Goal: Transaction & Acquisition: Purchase product/service

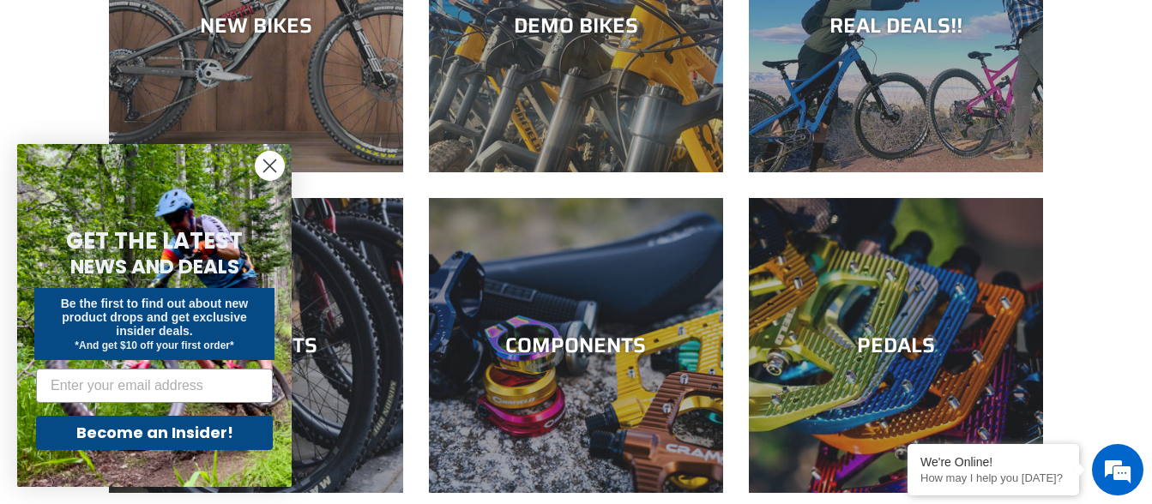
scroll to position [257, 0]
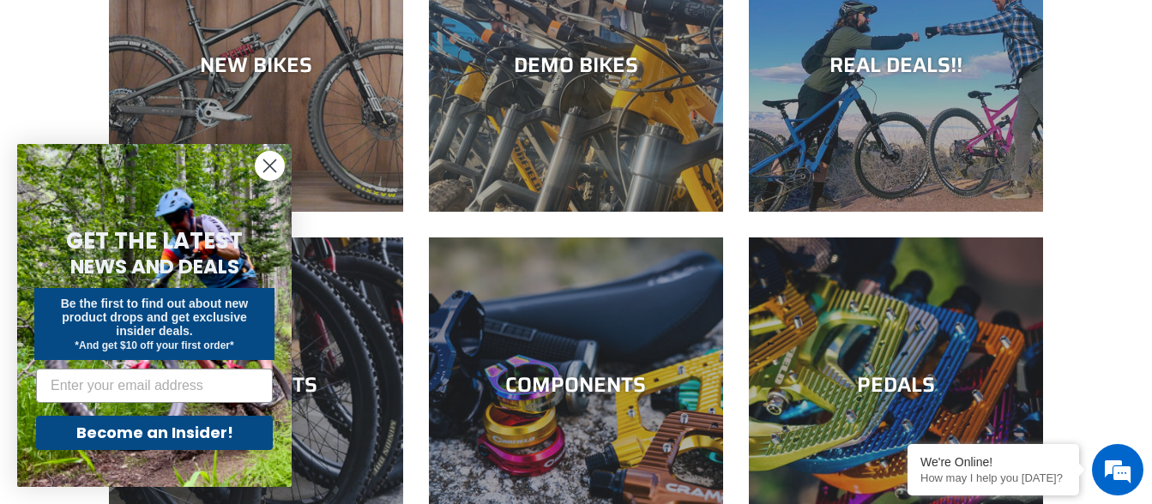
click at [268, 168] on icon "Close dialog" at bounding box center [270, 166] width 12 height 12
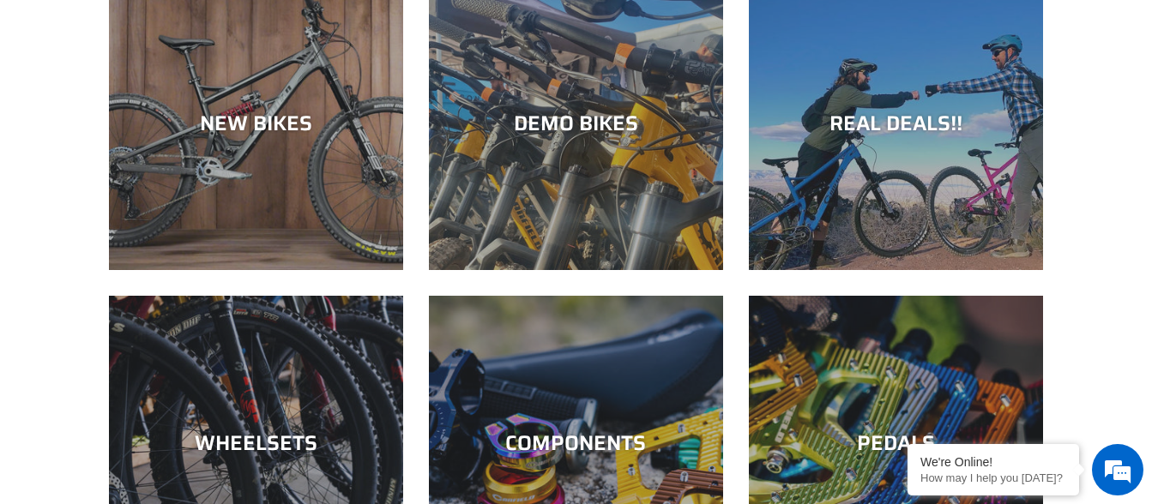
scroll to position [174, 0]
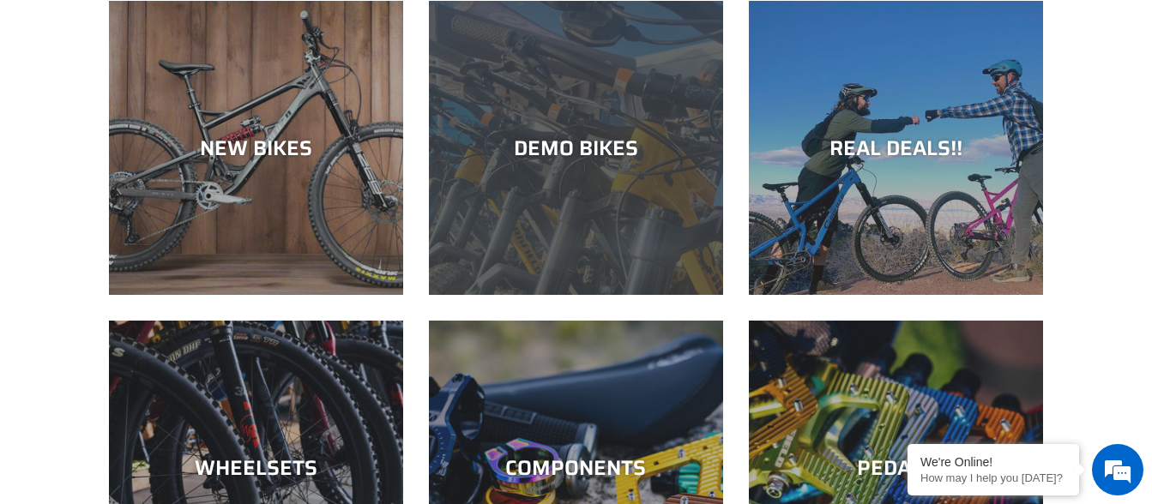
click at [630, 295] on div "DEMO BIKES" at bounding box center [576, 295] width 294 height 0
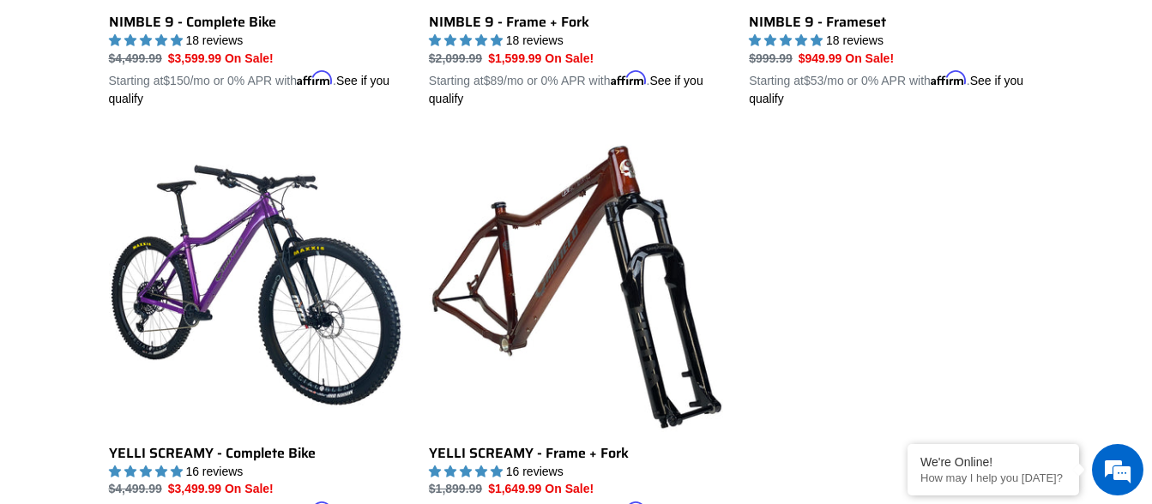
scroll to position [2963, 0]
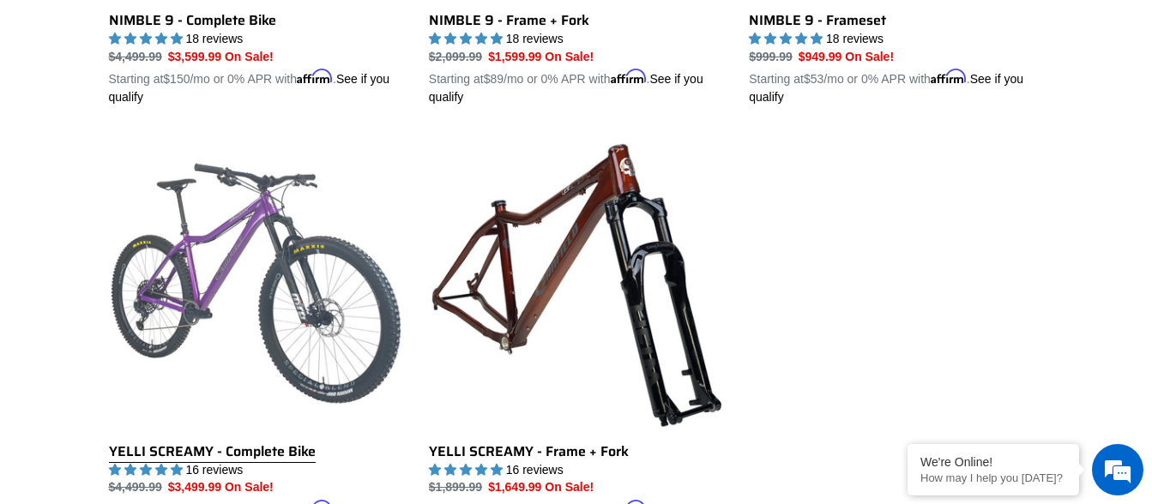
click at [274, 261] on link "YELLI SCREAMY - Complete Bike" at bounding box center [256, 336] width 294 height 401
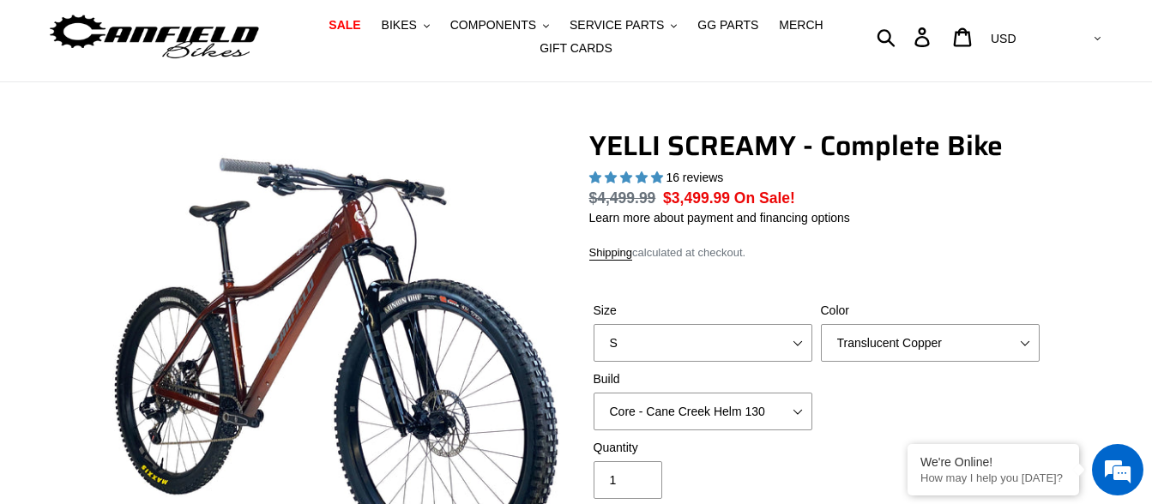
select select "highest-rating"
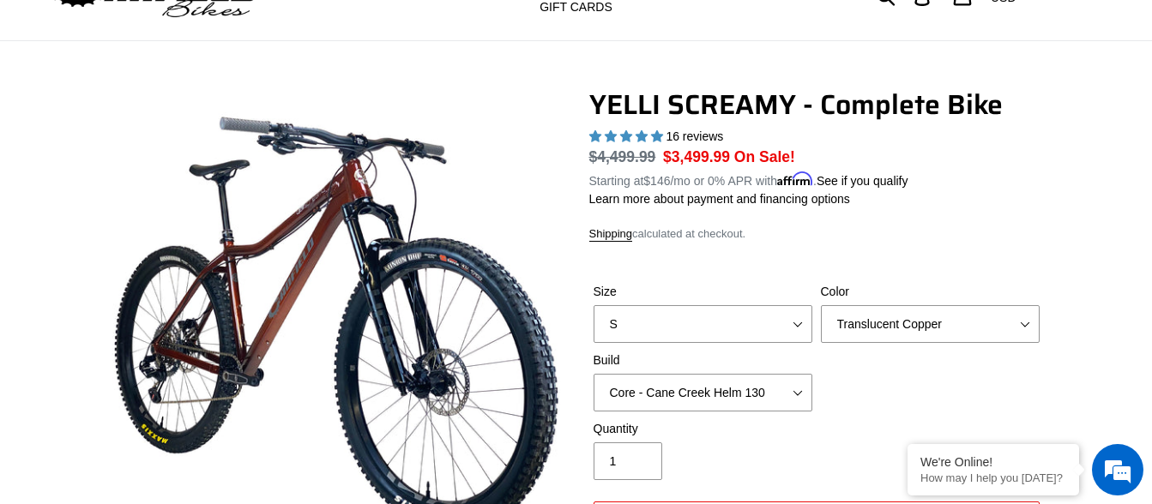
scroll to position [84, 0]
